Goal: Task Accomplishment & Management: Use online tool/utility

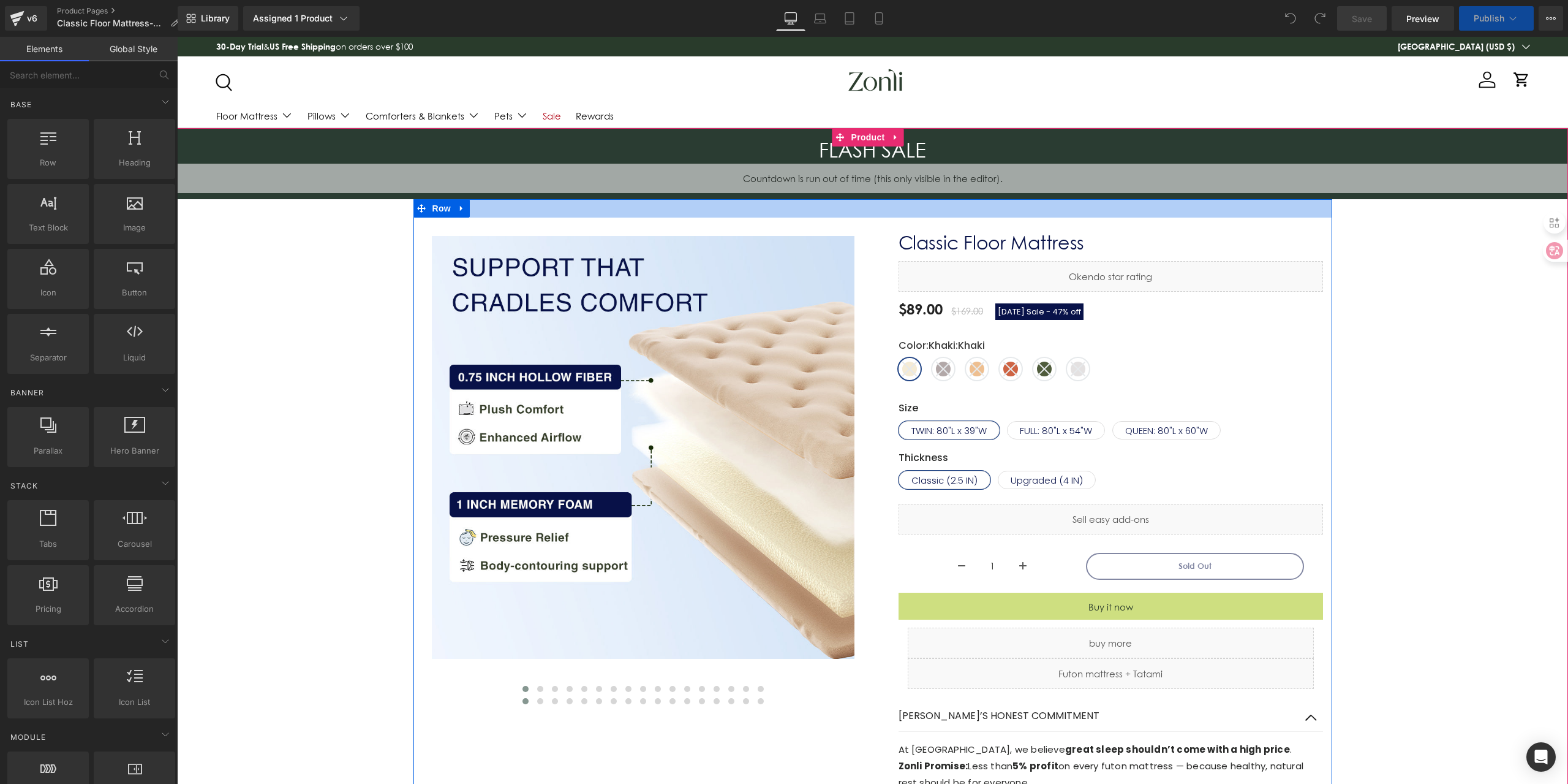
click at [839, 182] on div "00 Days 00 Hours 00 Minutes 00 Seconds" at bounding box center [872, 179] width 1391 height 30
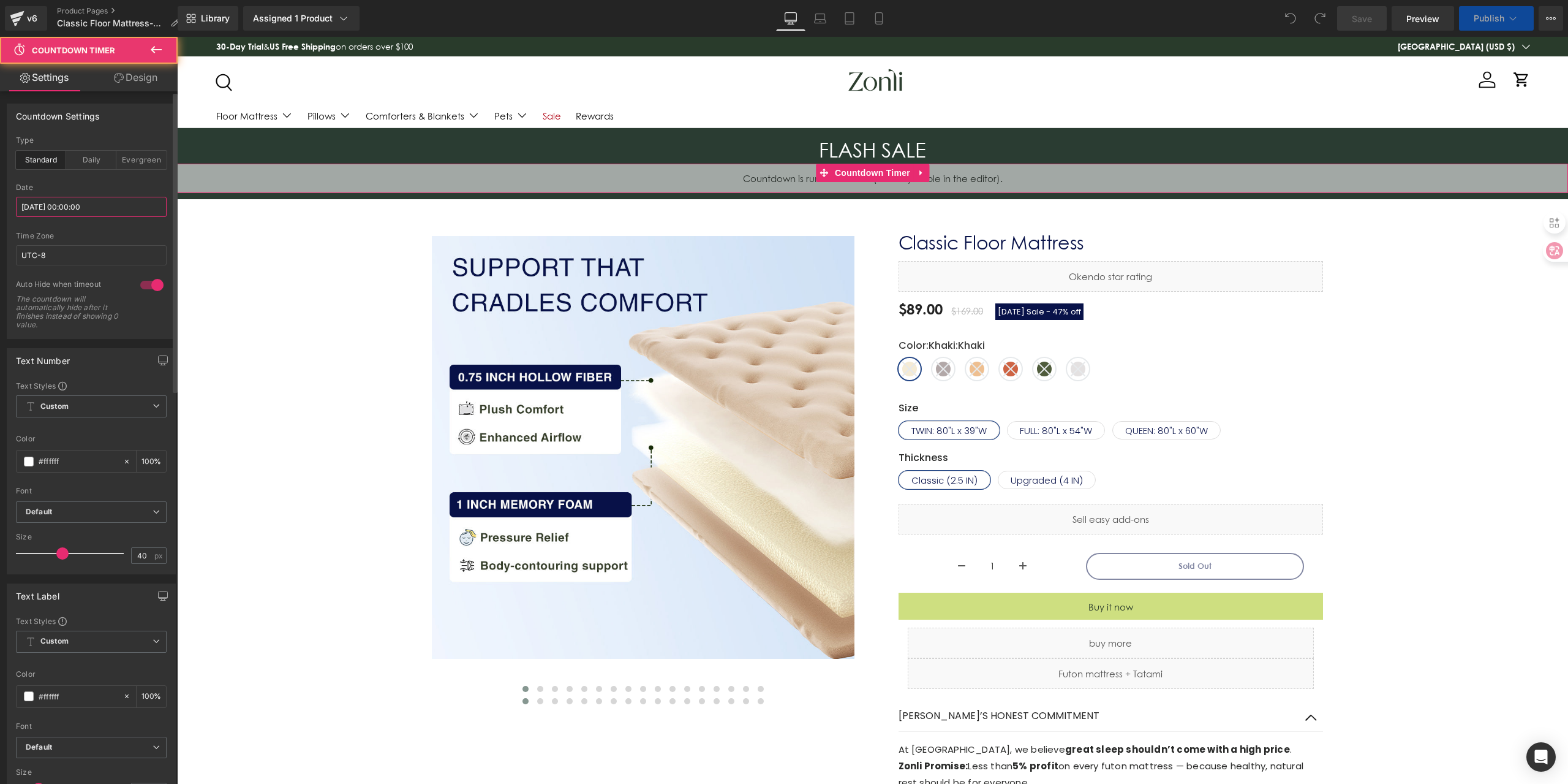
click at [118, 203] on input "[DATE] 00:00:00" at bounding box center [91, 206] width 151 height 20
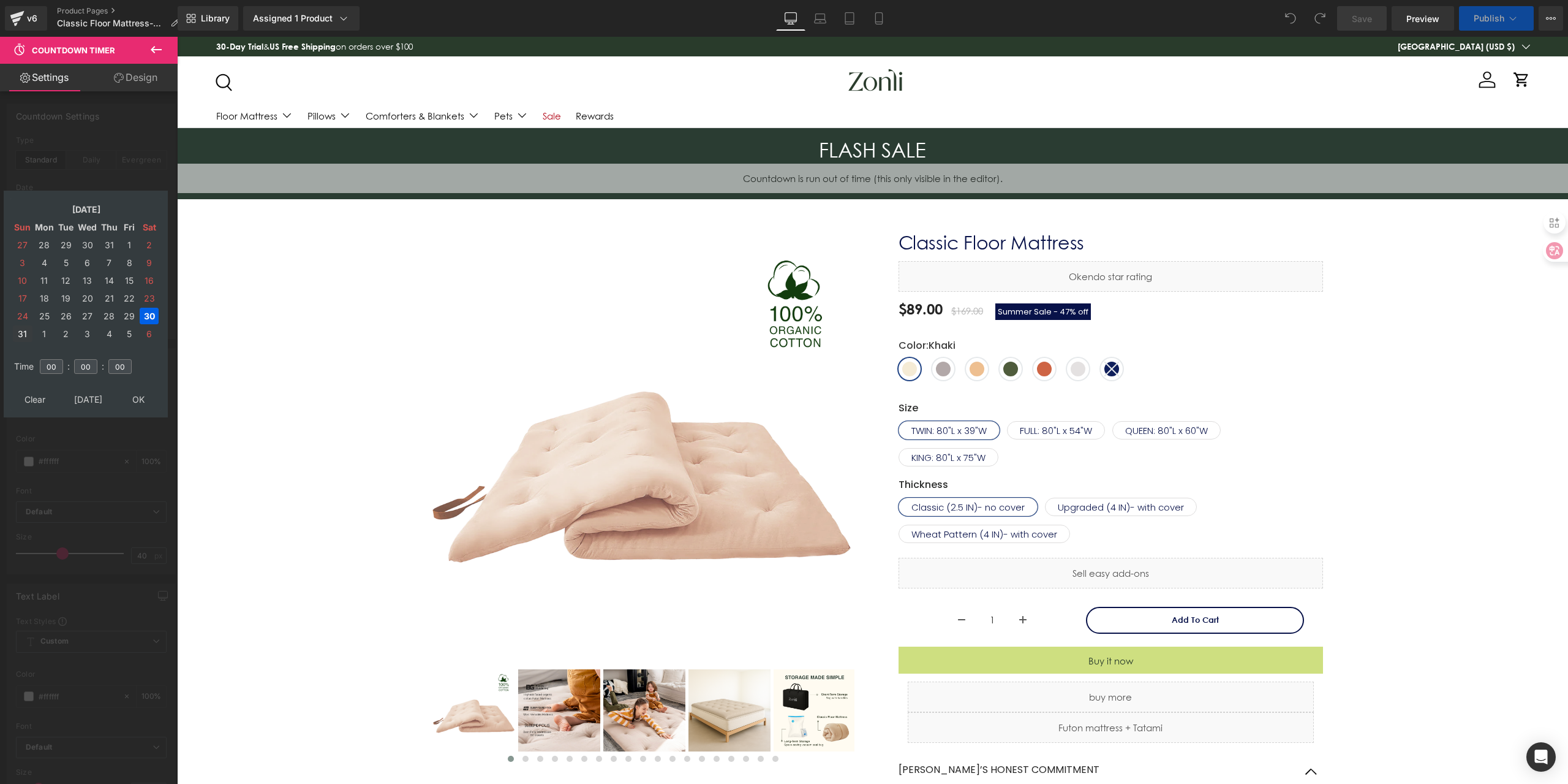
click at [27, 331] on td "31" at bounding box center [23, 334] width 20 height 17
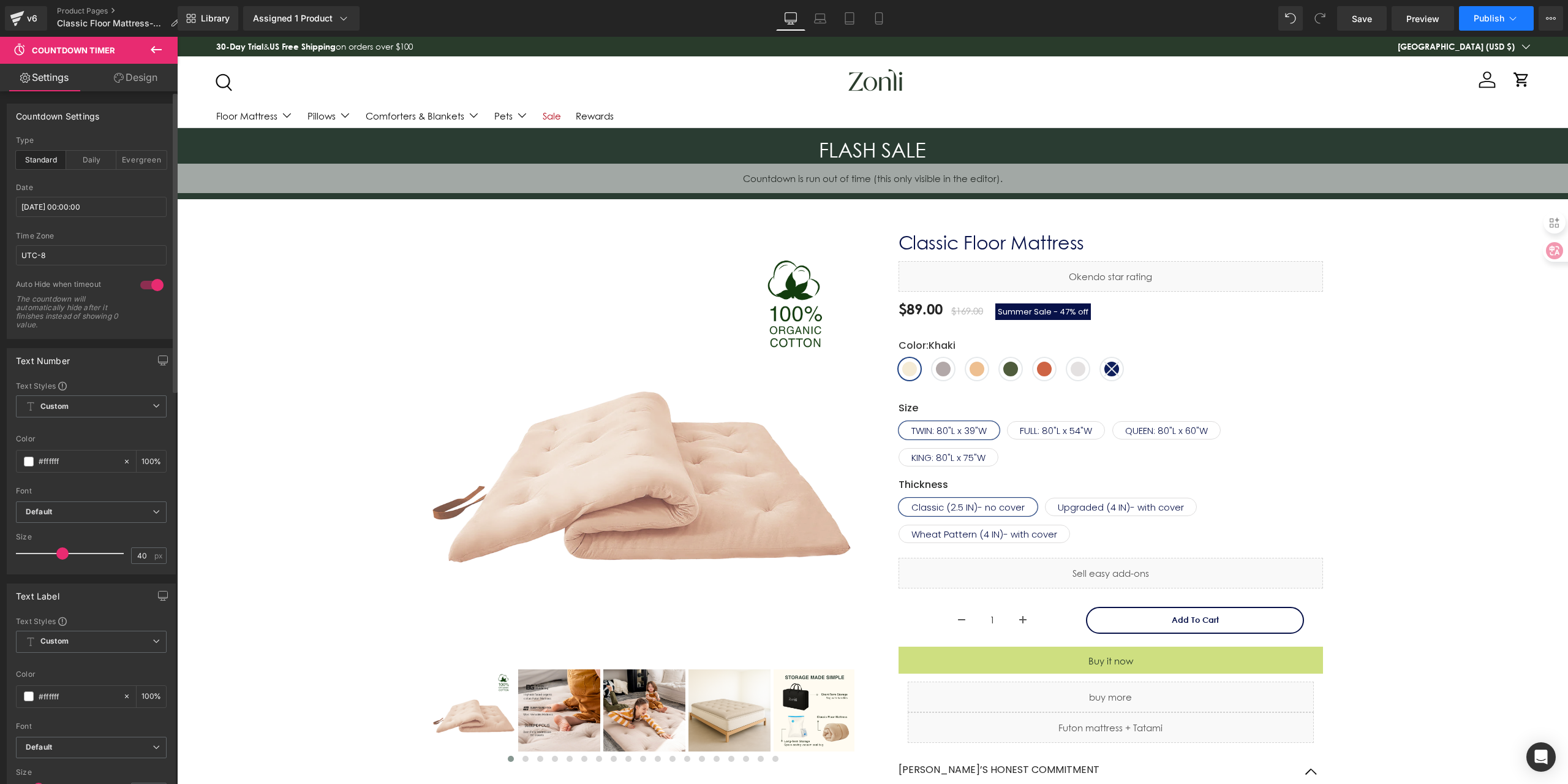
click at [1486, 10] on button "Publish" at bounding box center [1497, 18] width 75 height 24
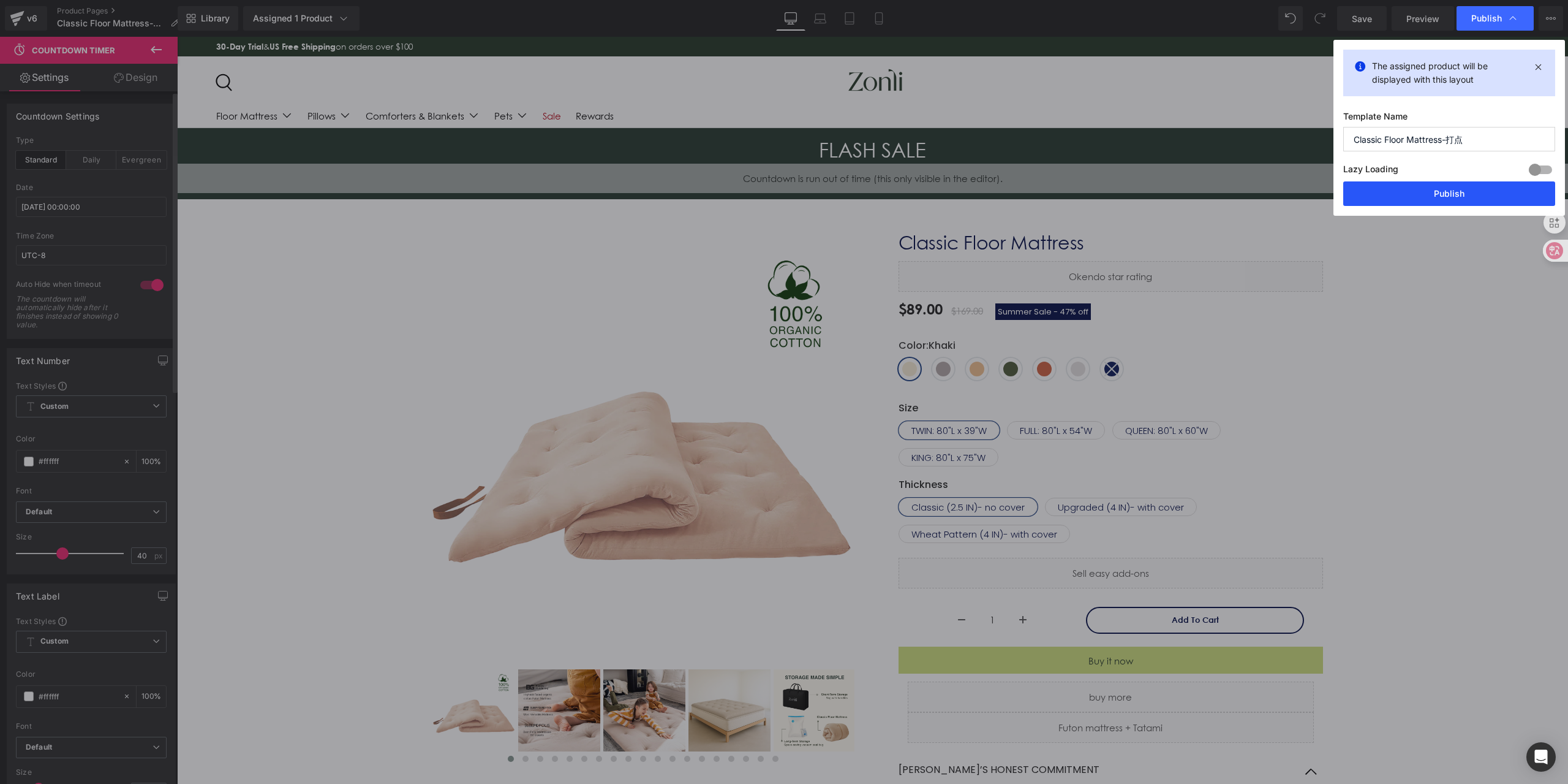
click at [1377, 192] on button "Publish" at bounding box center [1449, 193] width 212 height 24
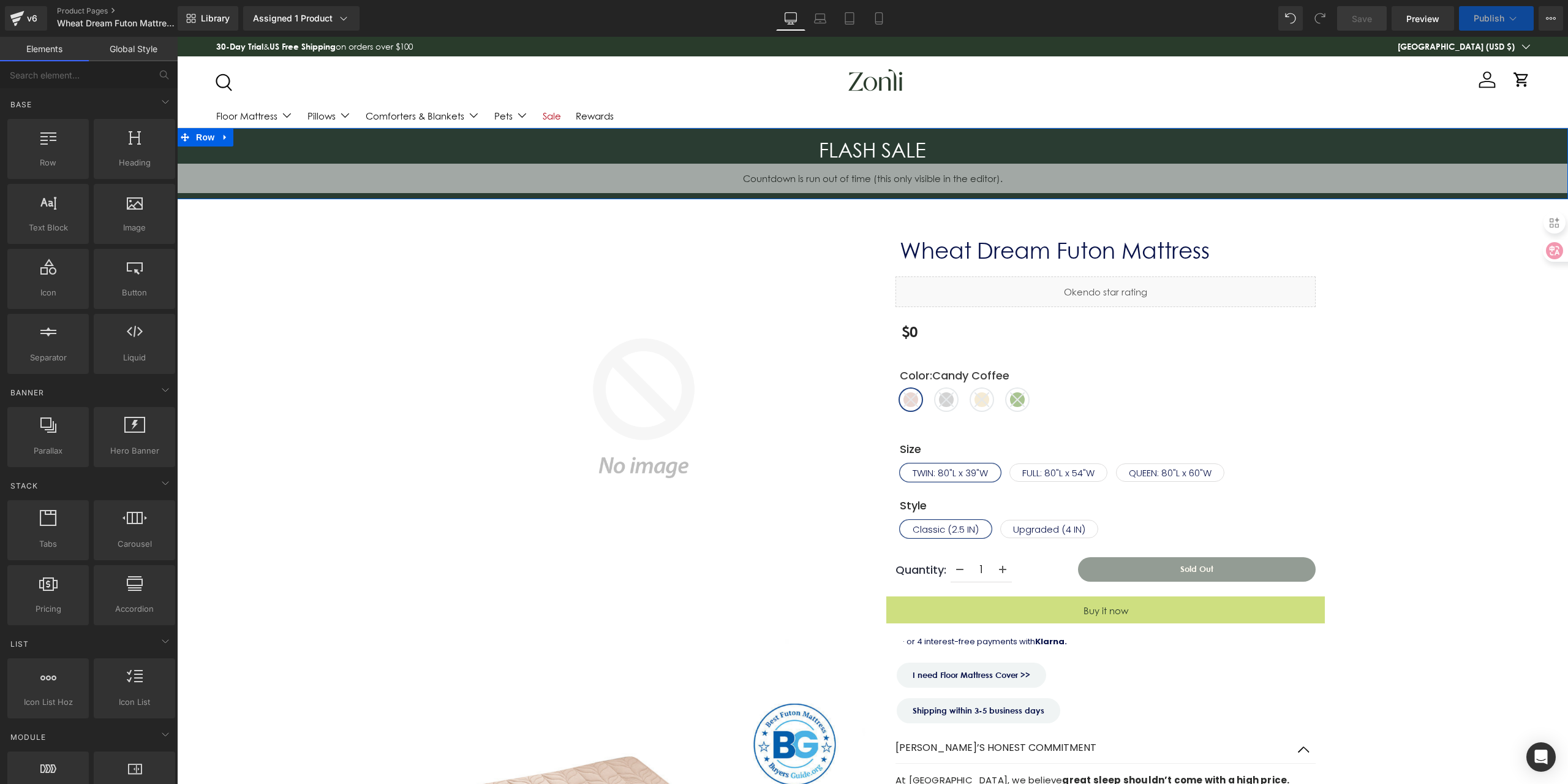
click at [884, 169] on span "Countdown Timer" at bounding box center [872, 172] width 65 height 15
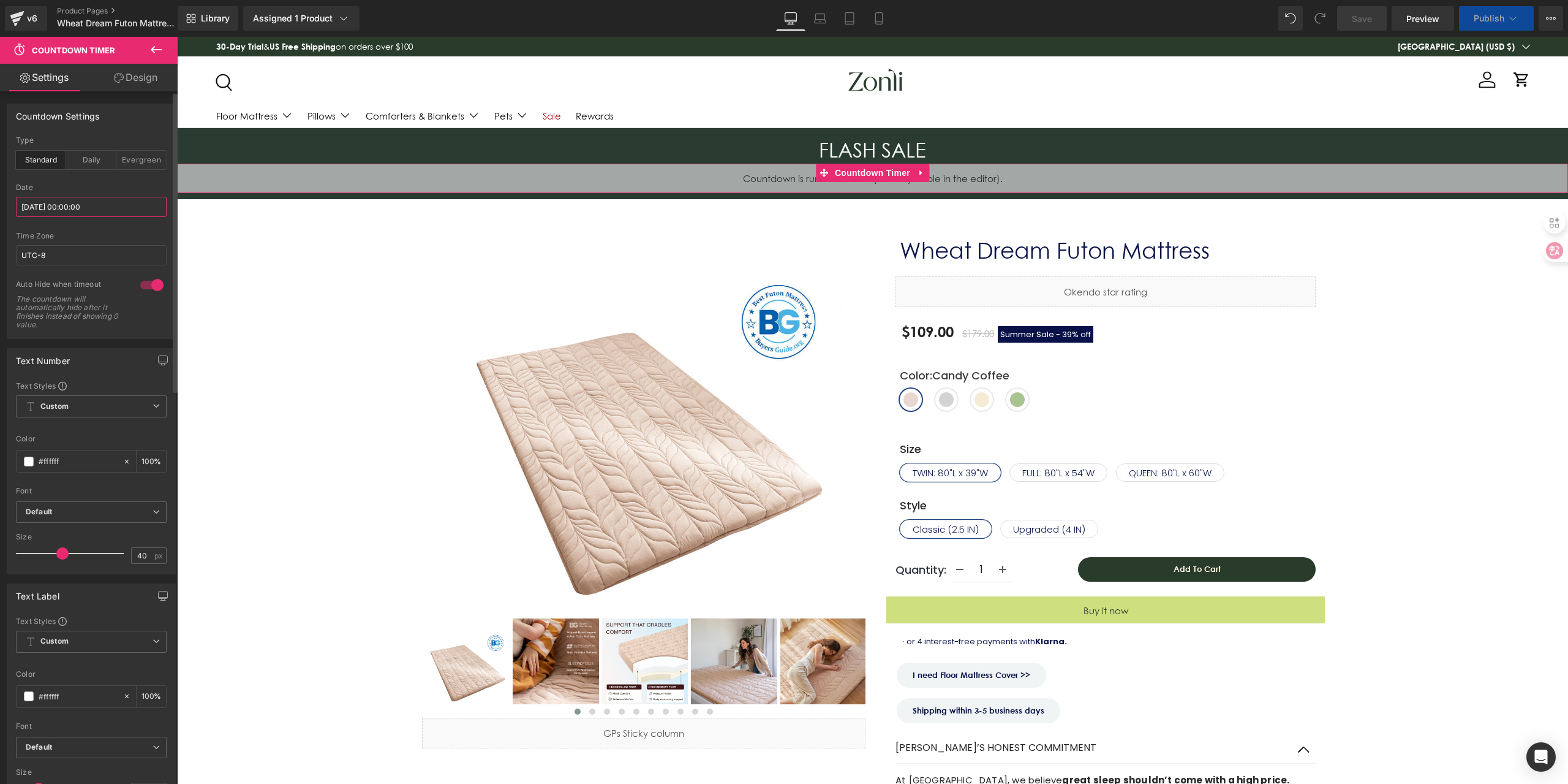
click at [123, 216] on input "[DATE] 00:00:00" at bounding box center [91, 206] width 151 height 20
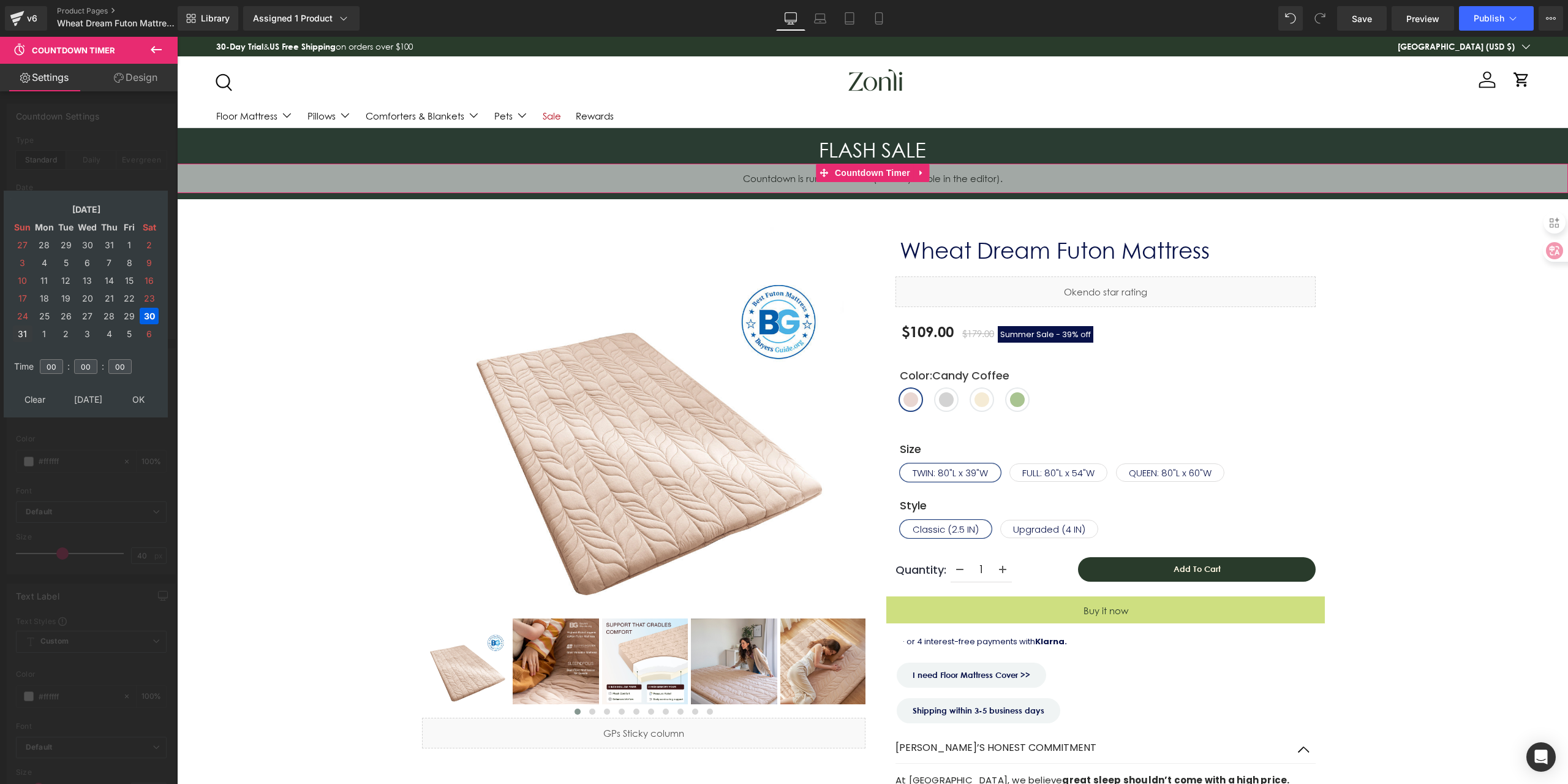
click at [26, 330] on td "31" at bounding box center [23, 334] width 20 height 17
drag, startPoint x: 128, startPoint y: 400, endPoint x: 150, endPoint y: 386, distance: 26.1
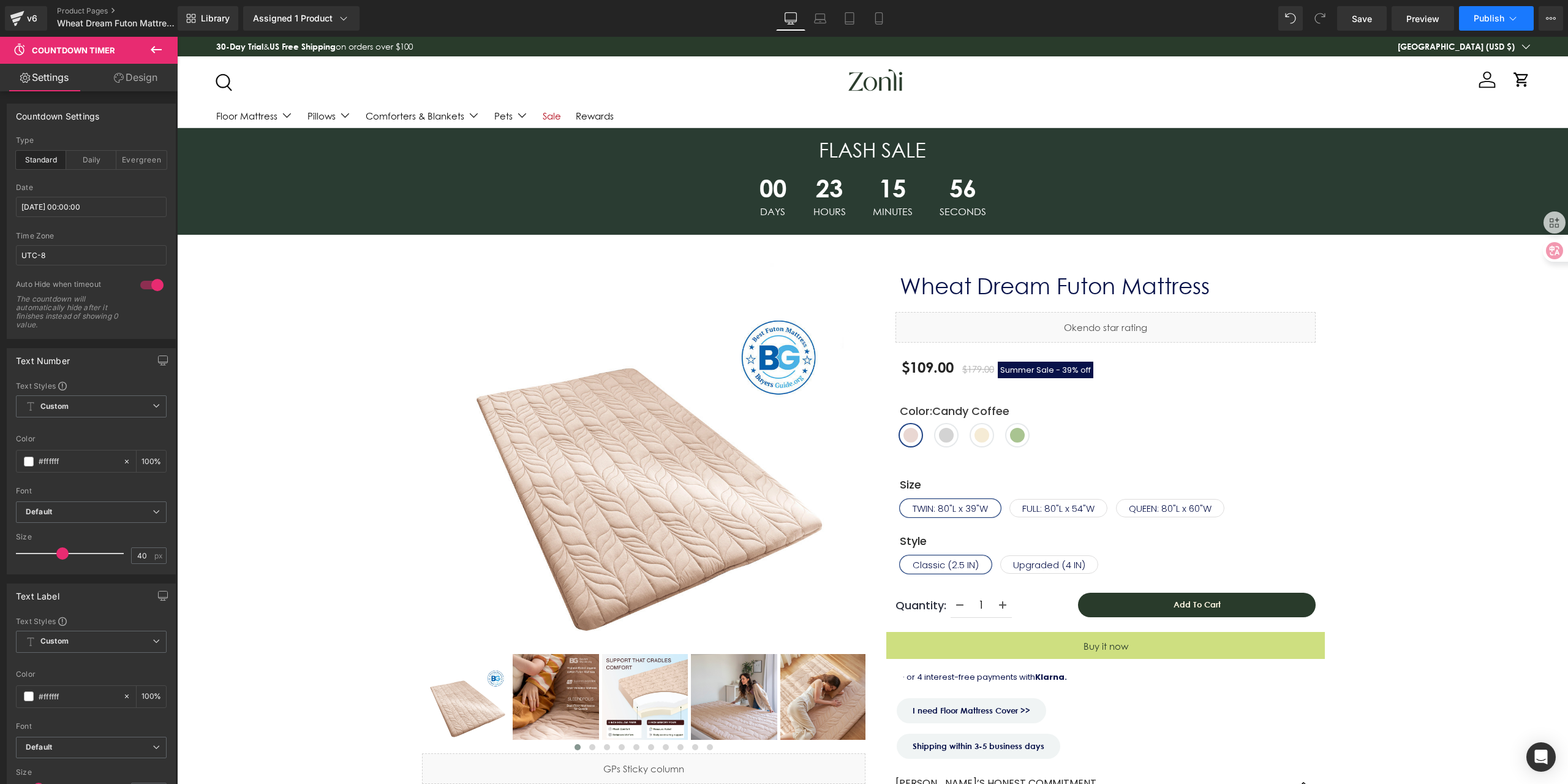
click at [1498, 22] on span "Publish" at bounding box center [1489, 17] width 30 height 10
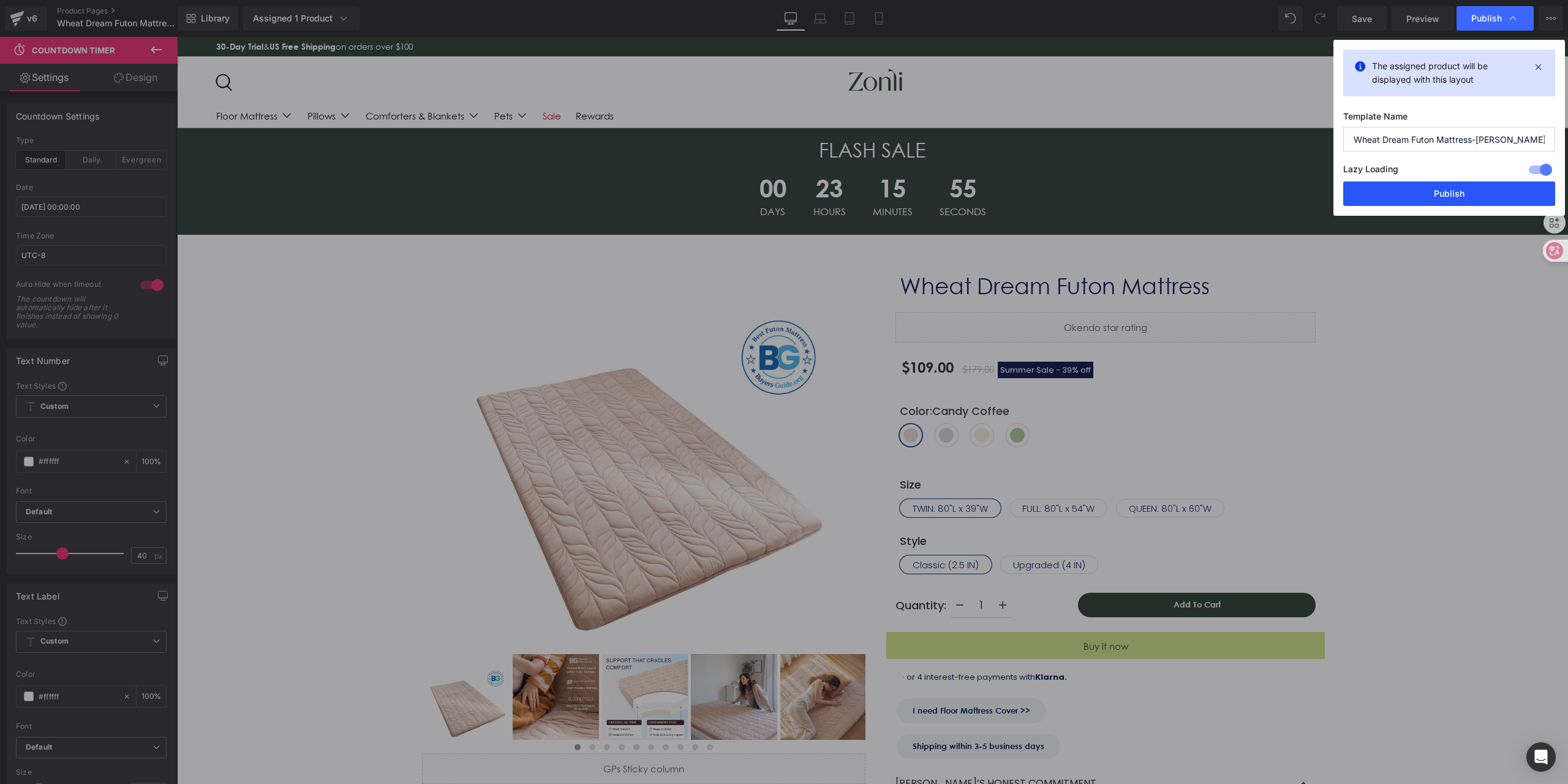
click at [1410, 198] on button "Publish" at bounding box center [1449, 193] width 212 height 24
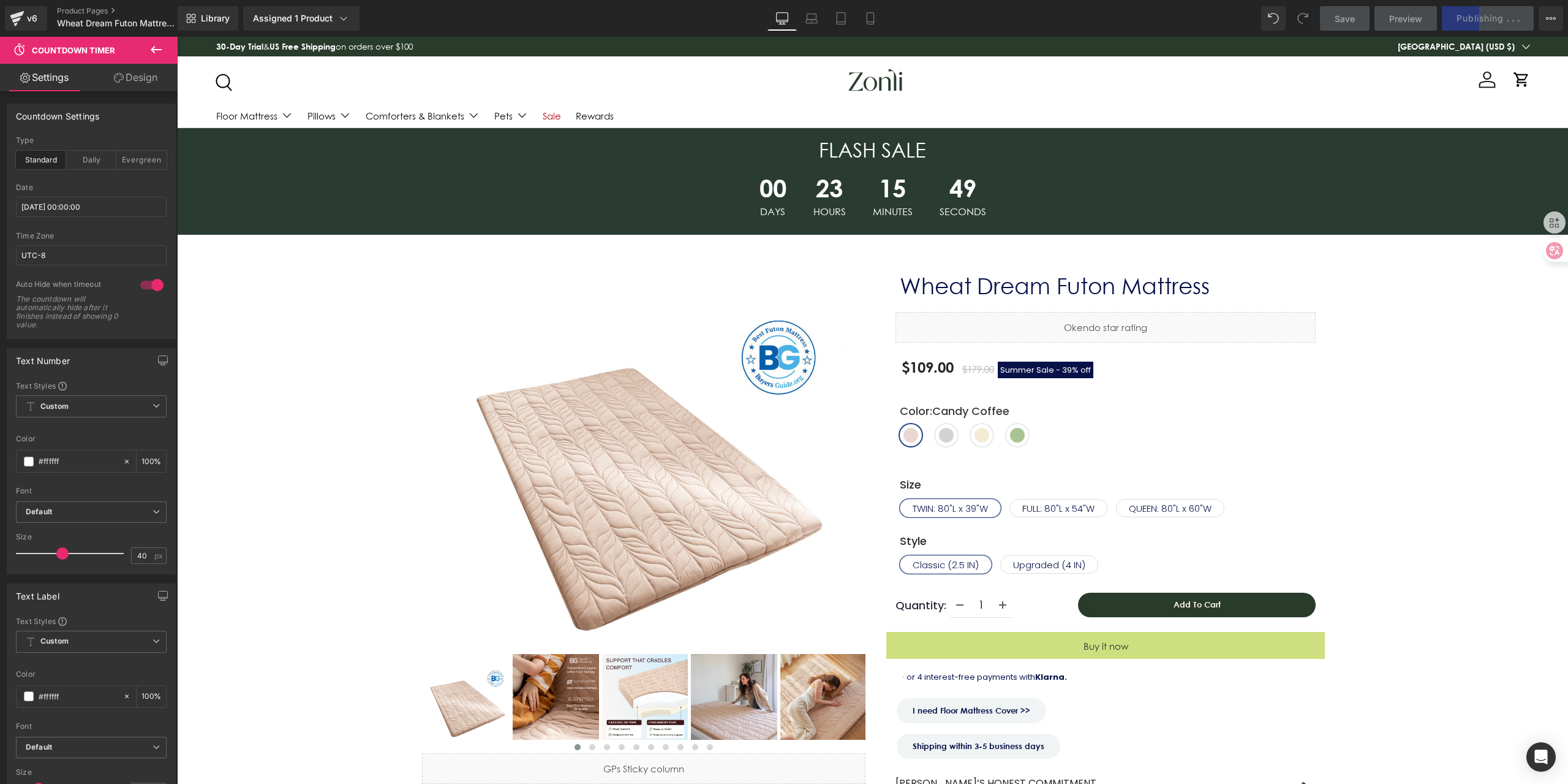
drag, startPoint x: 1325, startPoint y: 166, endPoint x: 1045, endPoint y: 79, distance: 293.2
click at [1045, 79] on div at bounding box center [876, 79] width 448 height 24
